Goal: Navigation & Orientation: Go to known website

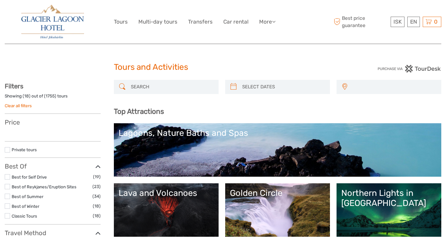
select select
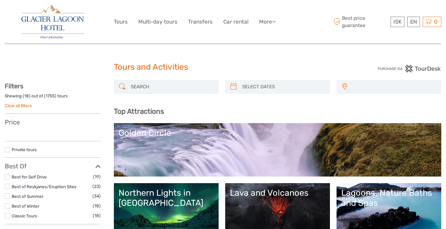
select select
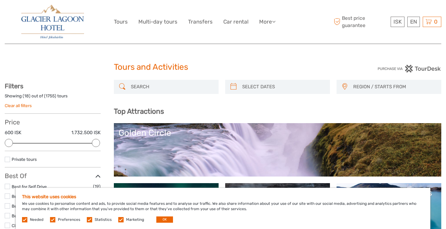
click at [64, 22] on img at bounding box center [52, 22] width 62 height 34
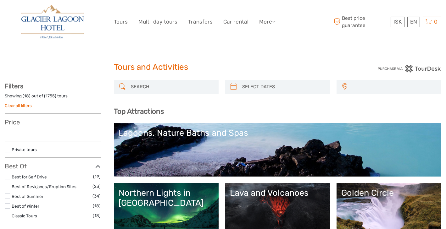
select select
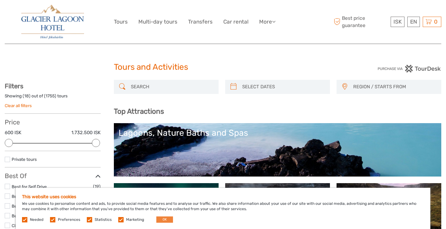
click at [163, 217] on button "OK" at bounding box center [164, 220] width 17 height 6
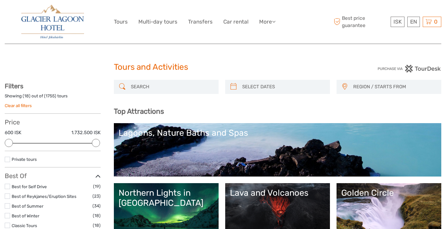
click at [58, 24] on img at bounding box center [52, 22] width 62 height 34
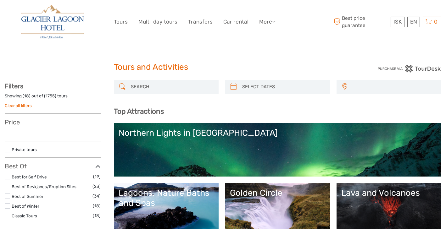
select select
